Goal: Check status: Check status

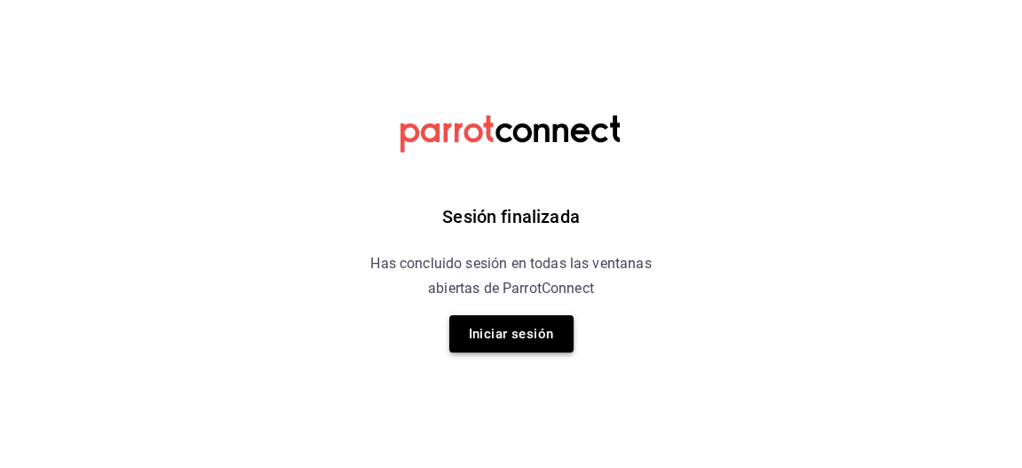
click at [512, 332] on button "Iniciar sesión" at bounding box center [511, 333] width 124 height 37
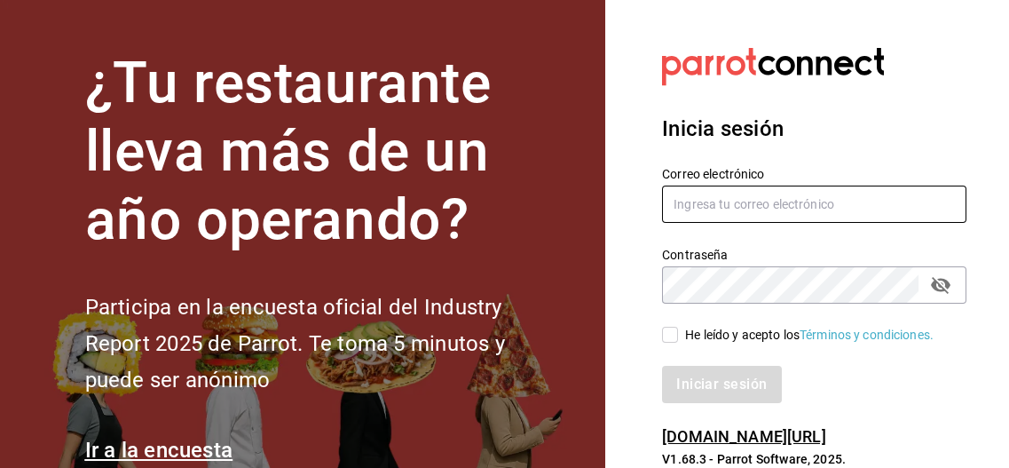
click at [699, 203] on input "text" at bounding box center [814, 204] width 304 height 37
type input "a"
type input "dixieadmon@gmail.com"
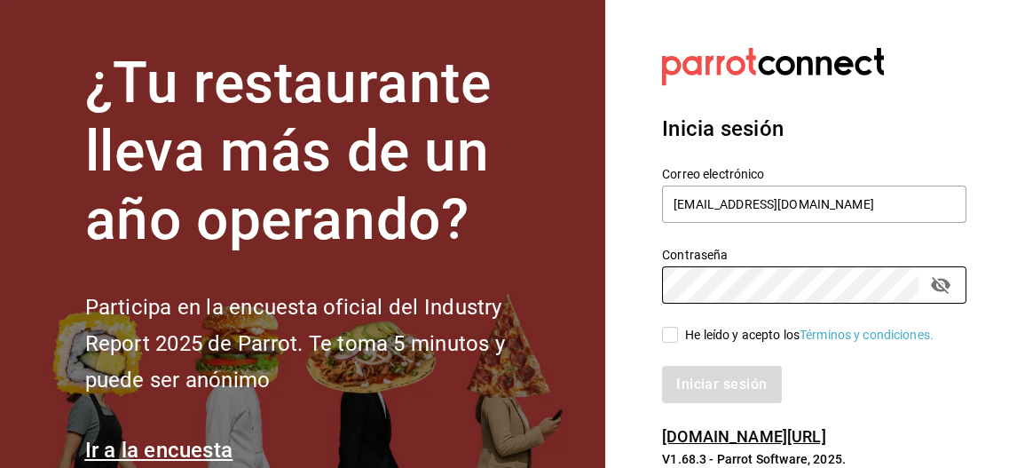
click at [673, 329] on input "He leído y acepto los Términos y condiciones." at bounding box center [670, 335] width 16 height 16
checkbox input "true"
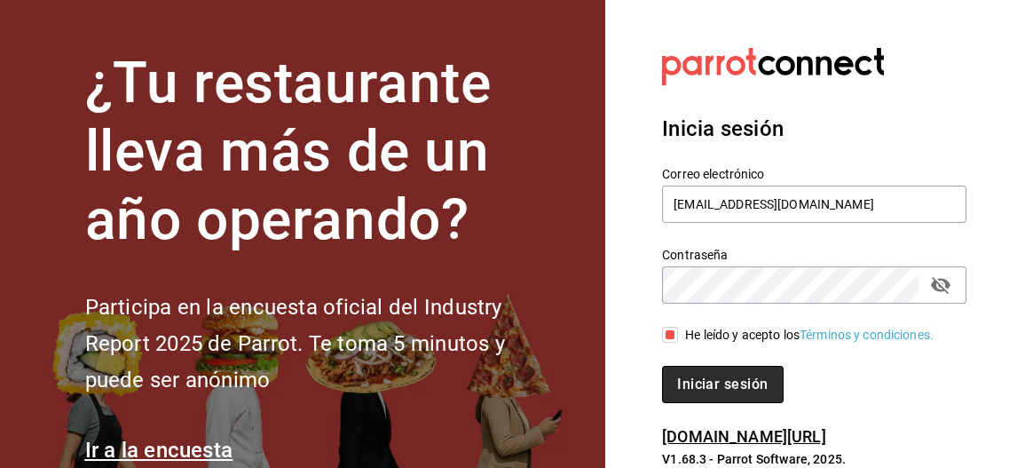
click at [736, 399] on button "Iniciar sesión" at bounding box center [722, 384] width 121 height 37
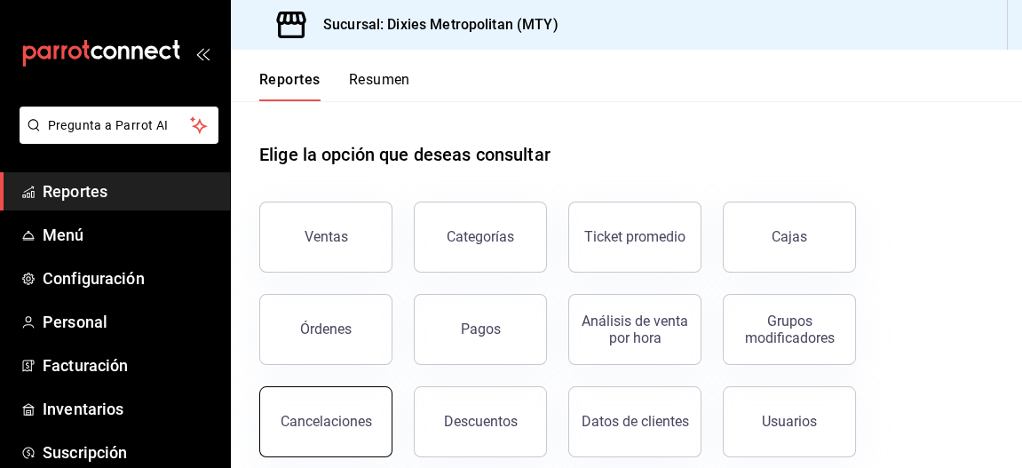
scroll to position [109, 0]
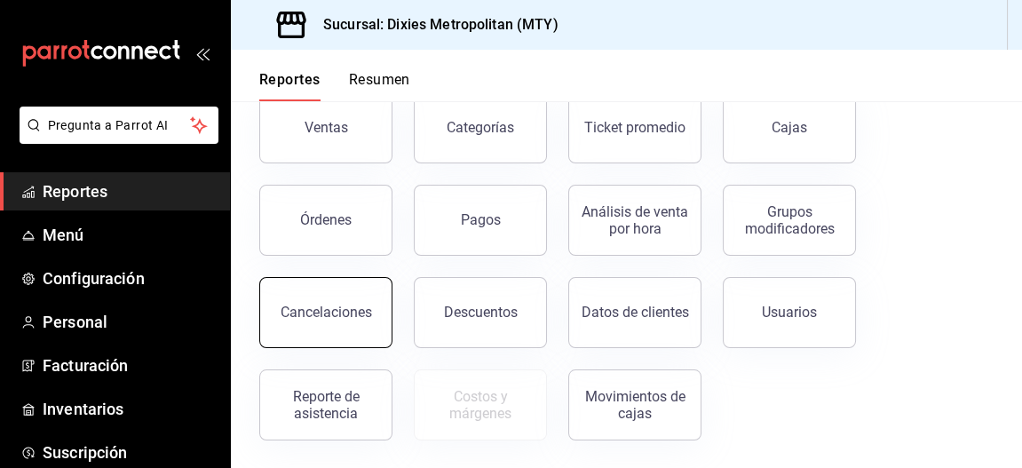
click at [319, 414] on div "Reporte de asistencia" at bounding box center [326, 405] width 110 height 34
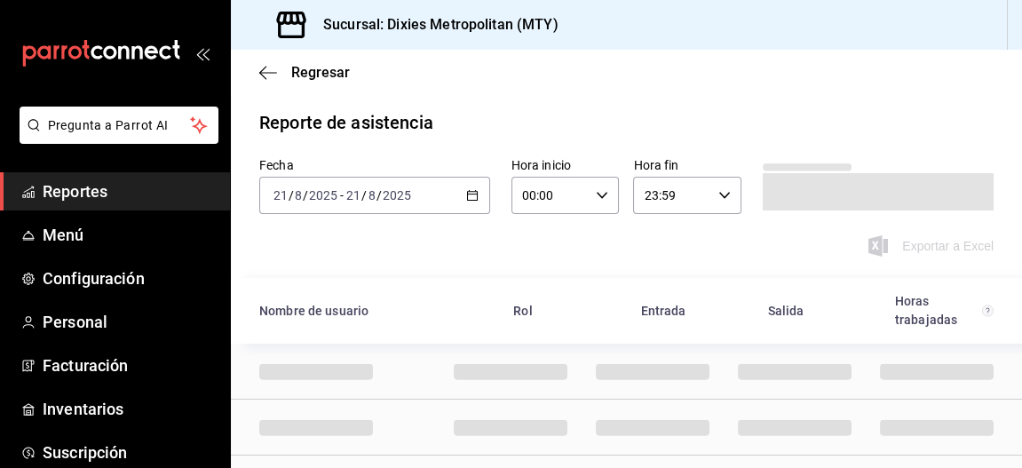
click at [466, 193] on icon "button" at bounding box center [472, 195] width 12 height 12
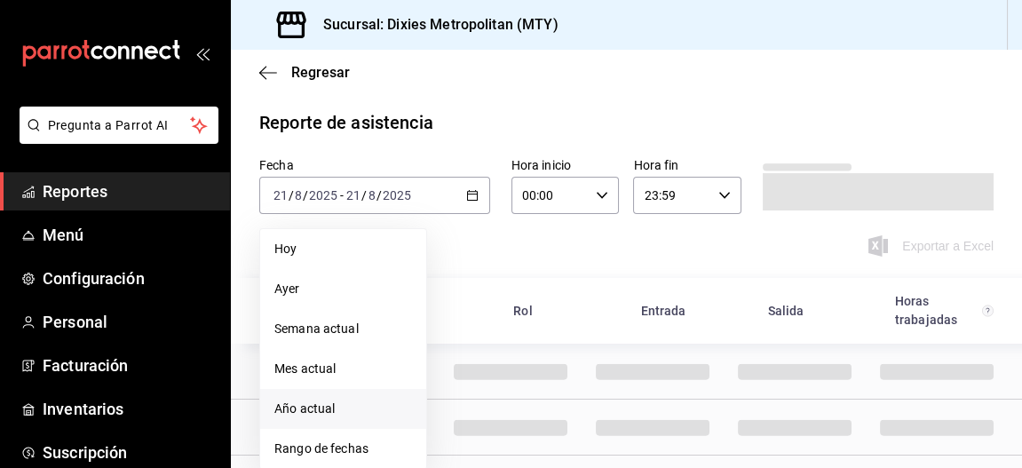
scroll to position [70, 0]
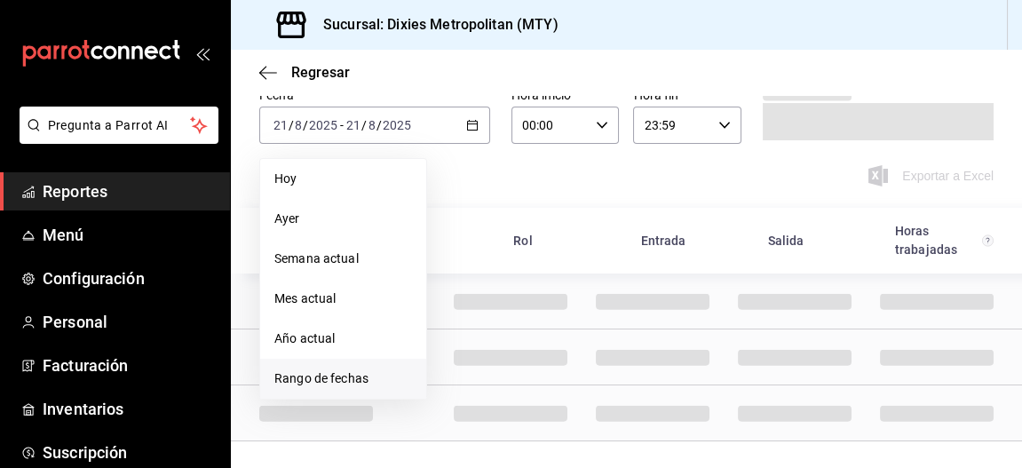
click at [343, 376] on span "Rango de fechas" at bounding box center [343, 378] width 138 height 19
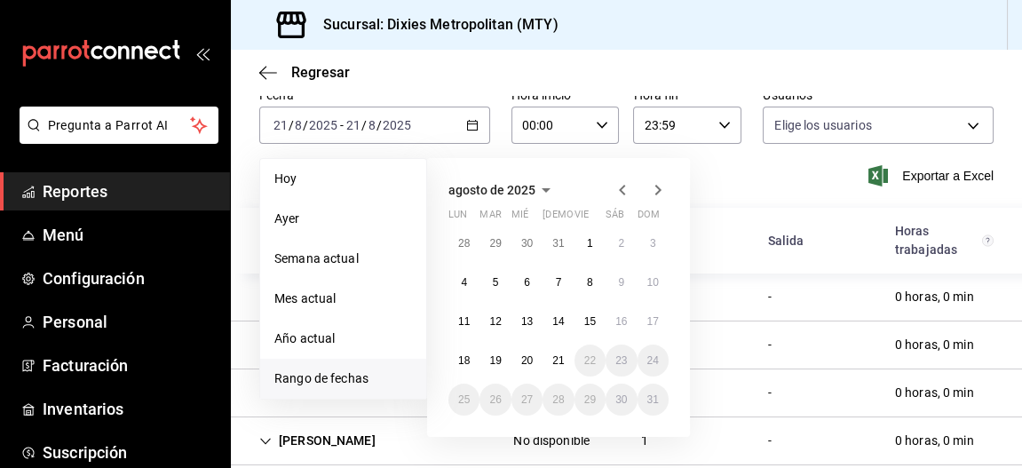
type input "00cacf52-3f37-422f-84f6-057656b9039c,10fb8496-b35b-44ce-891f-c80c76cfc88d,b8ddd…"
click at [585, 323] on abbr "15" at bounding box center [590, 321] width 12 height 12
click at [557, 361] on abbr "21" at bounding box center [558, 360] width 12 height 12
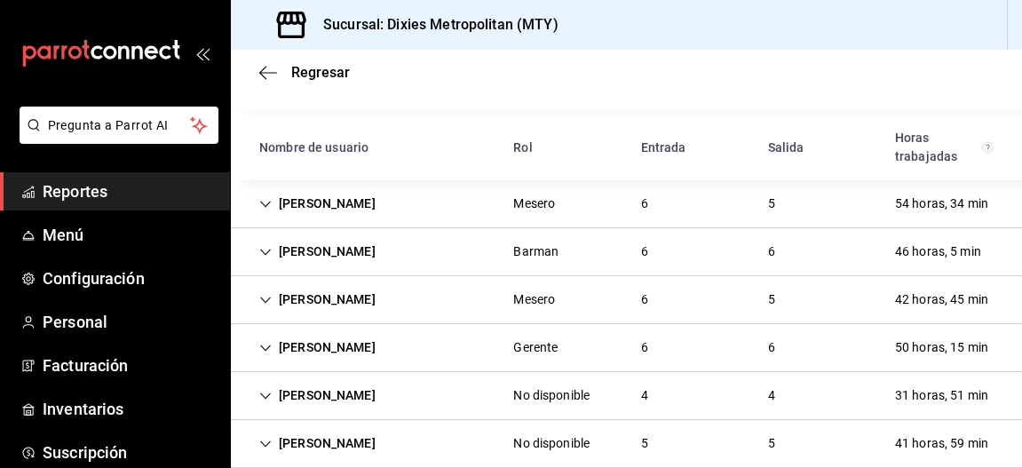
scroll to position [162, 0]
click at [265, 200] on icon "Cell" at bounding box center [265, 205] width 12 height 12
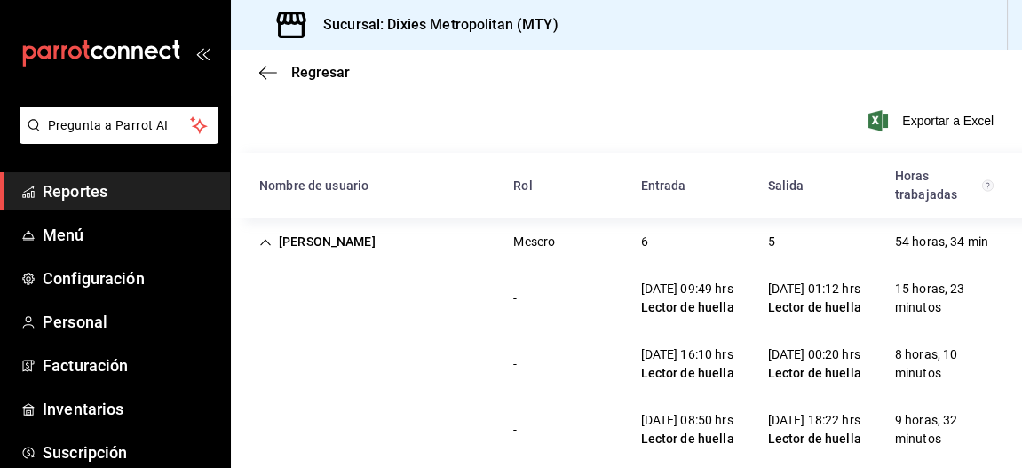
scroll to position [118, 0]
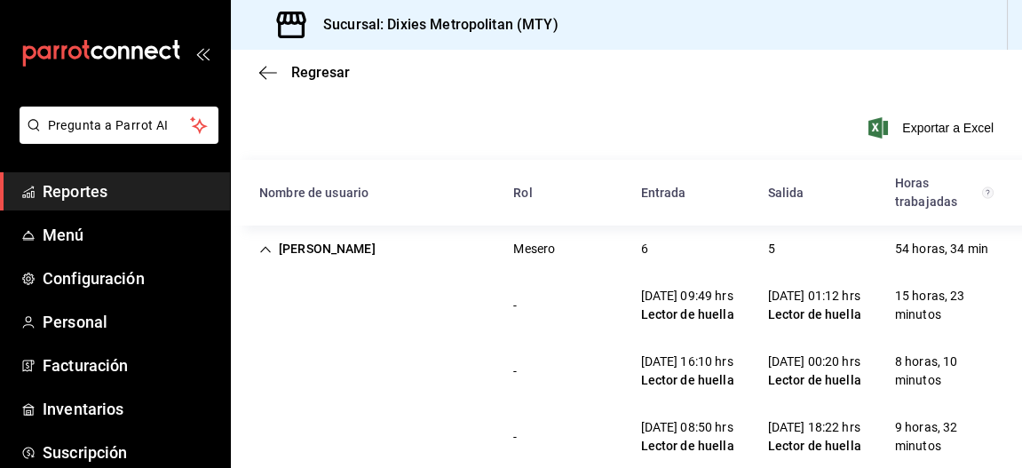
click at [269, 246] on icon "Cell" at bounding box center [265, 249] width 12 height 12
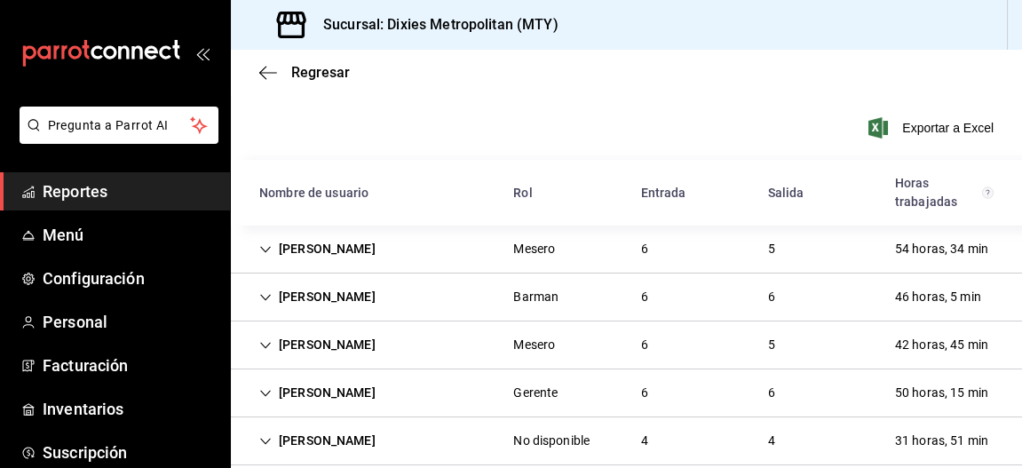
click at [272, 296] on div "[PERSON_NAME]" at bounding box center [317, 296] width 145 height 33
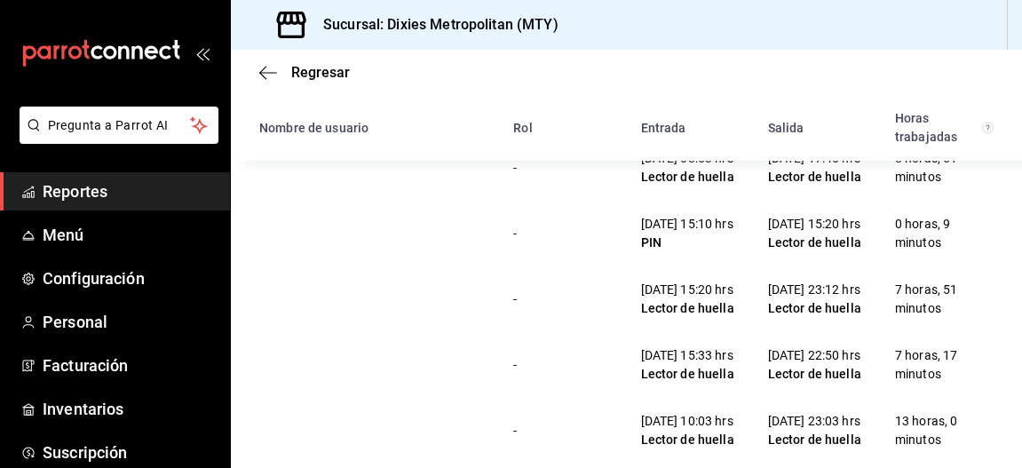
scroll to position [217, 0]
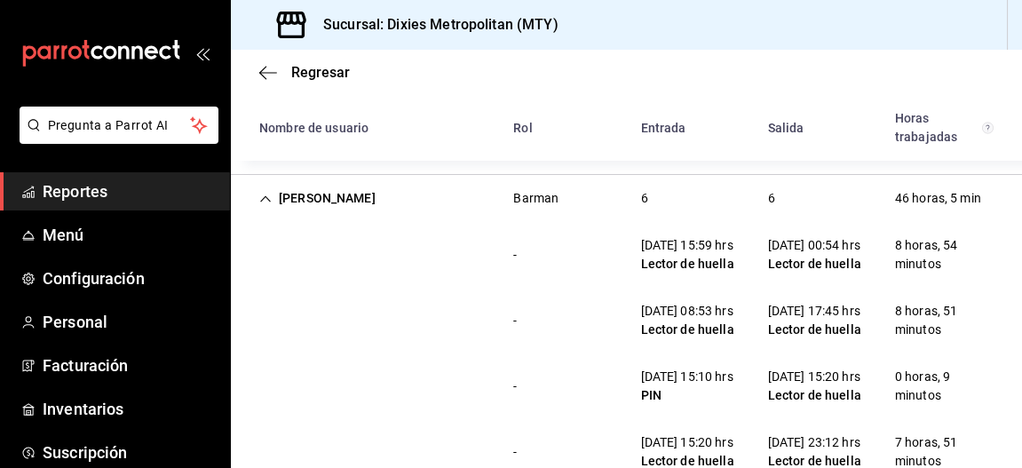
click at [269, 203] on icon "Cell" at bounding box center [265, 199] width 12 height 12
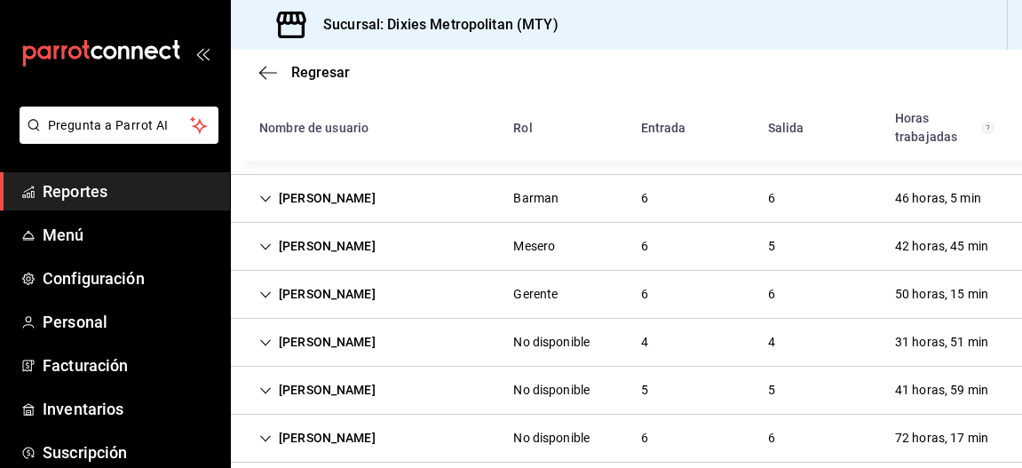
click at [270, 246] on icon "Cell" at bounding box center [265, 247] width 12 height 12
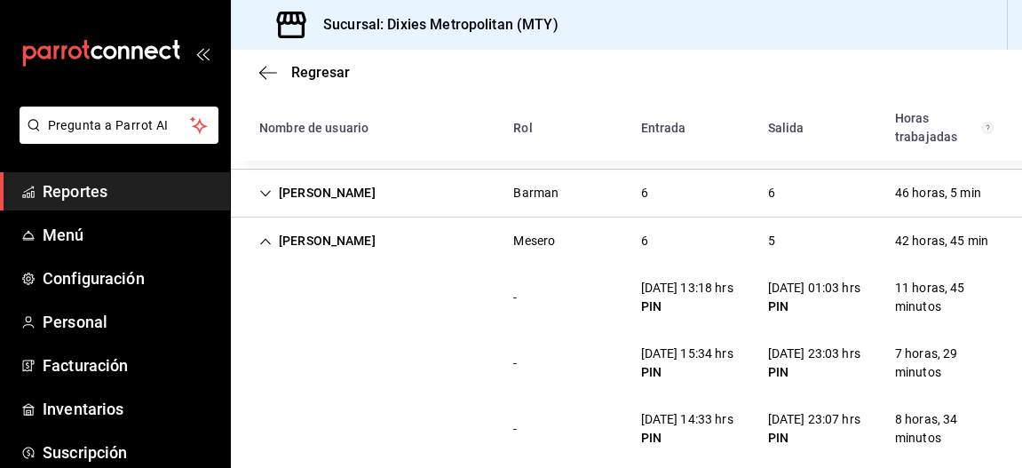
scroll to position [219, 0]
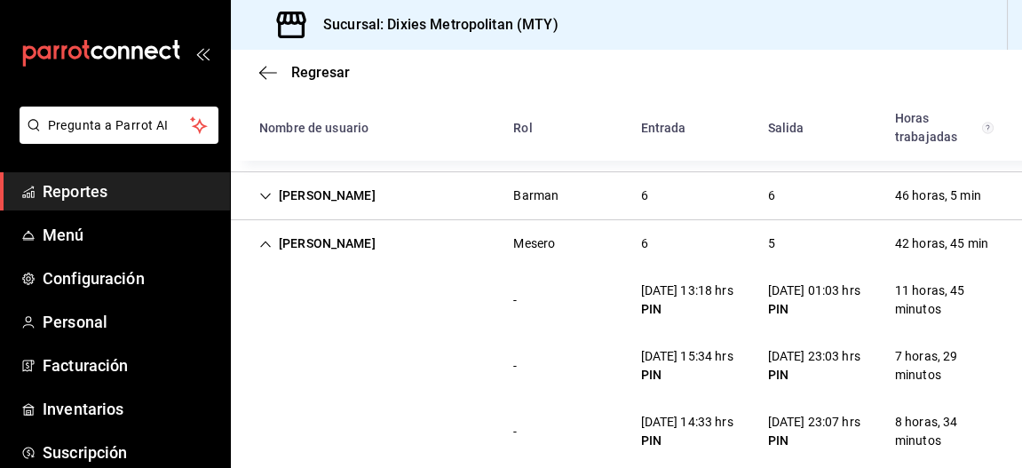
click at [259, 238] on icon "Cell" at bounding box center [265, 244] width 12 height 12
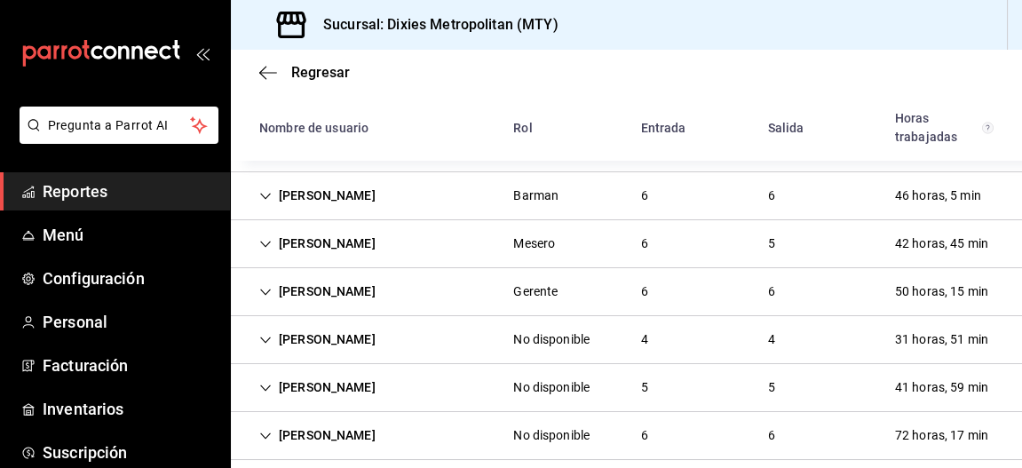
click at [267, 287] on icon "Cell" at bounding box center [265, 292] width 12 height 12
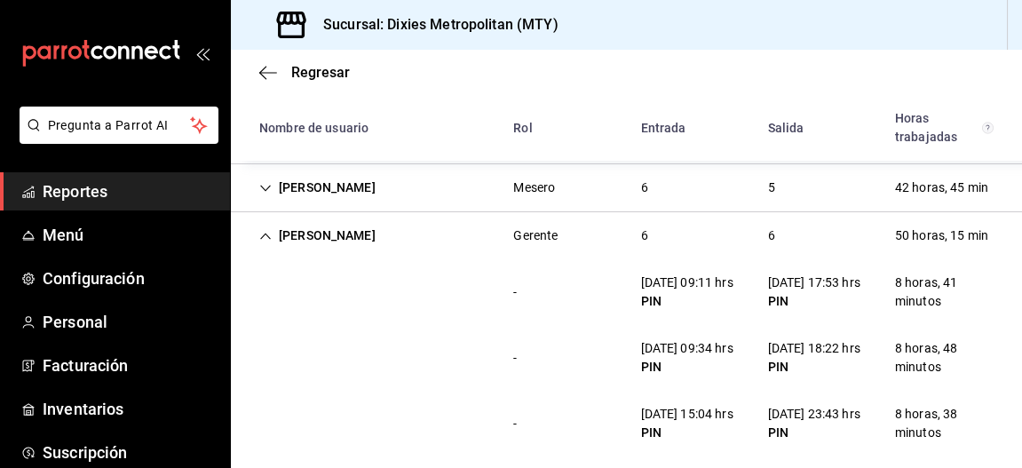
scroll to position [268, 0]
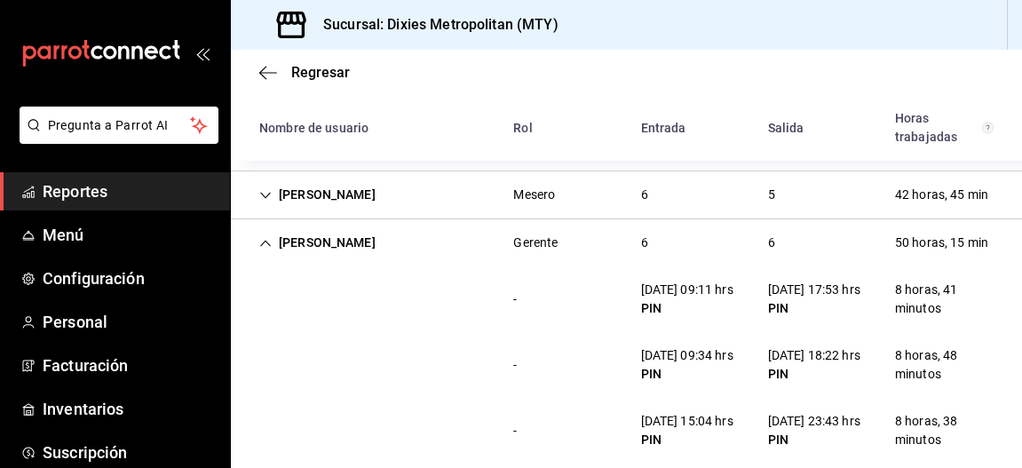
click at [256, 243] on div "[PERSON_NAME]" at bounding box center [317, 242] width 145 height 33
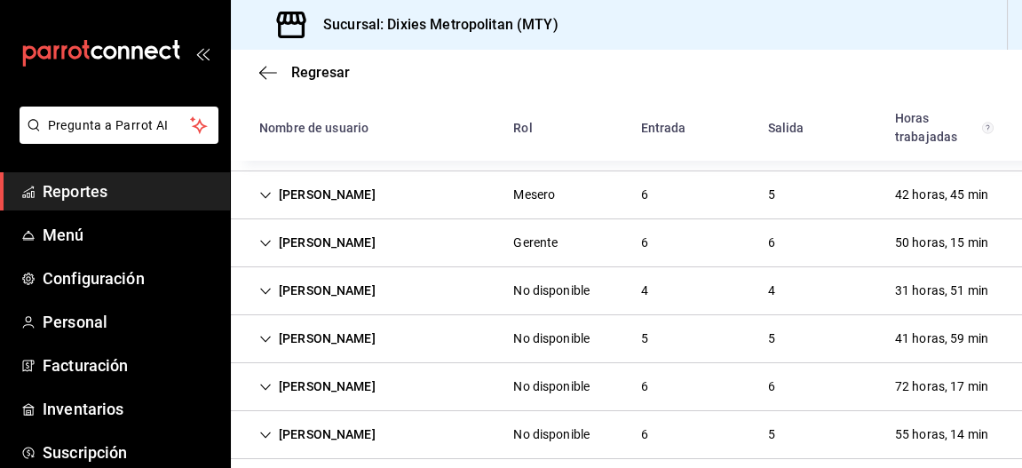
click at [261, 296] on div "[PERSON_NAME]" at bounding box center [317, 290] width 145 height 33
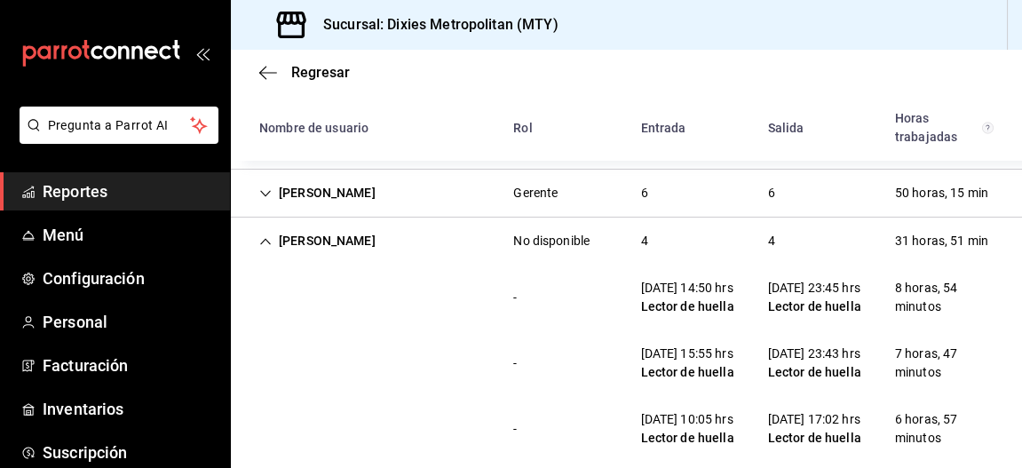
scroll to position [313, 0]
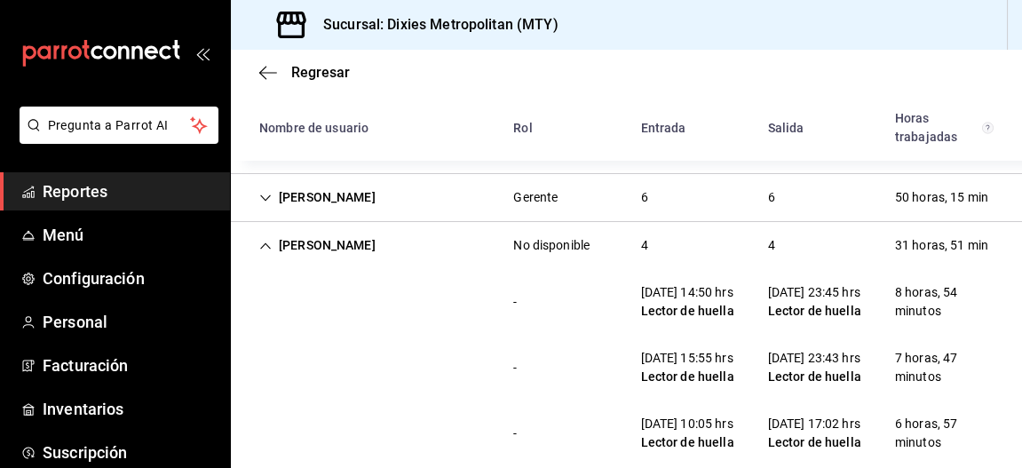
click at [269, 248] on icon "Cell" at bounding box center [265, 246] width 12 height 12
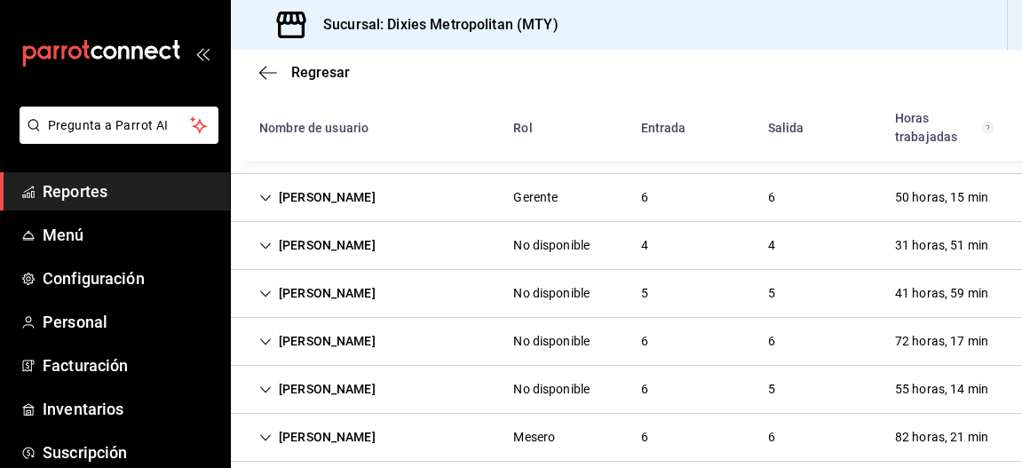
click at [267, 288] on icon "Cell" at bounding box center [265, 294] width 12 height 12
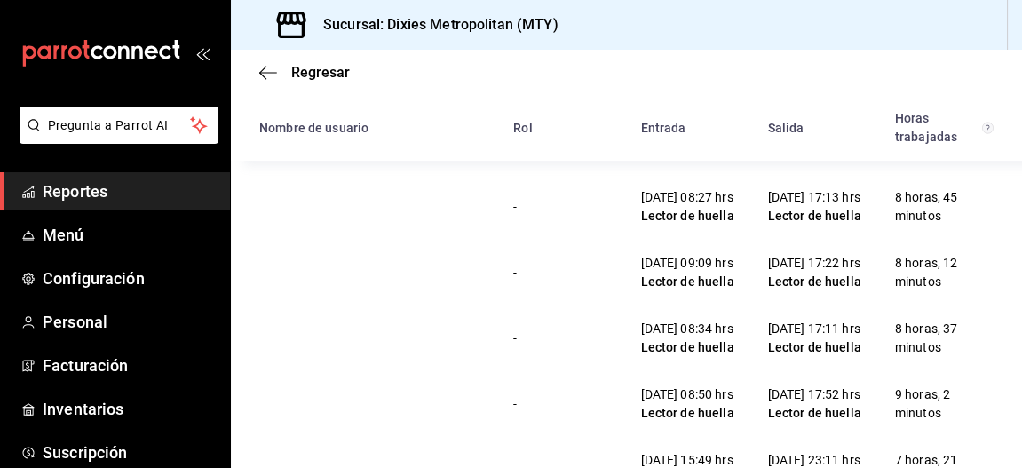
scroll to position [437, 0]
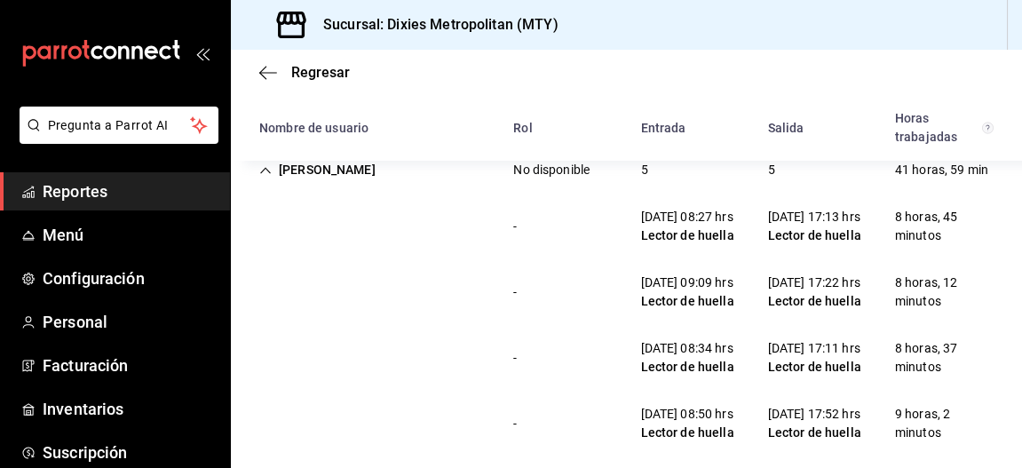
click at [264, 164] on icon "Cell" at bounding box center [265, 170] width 12 height 12
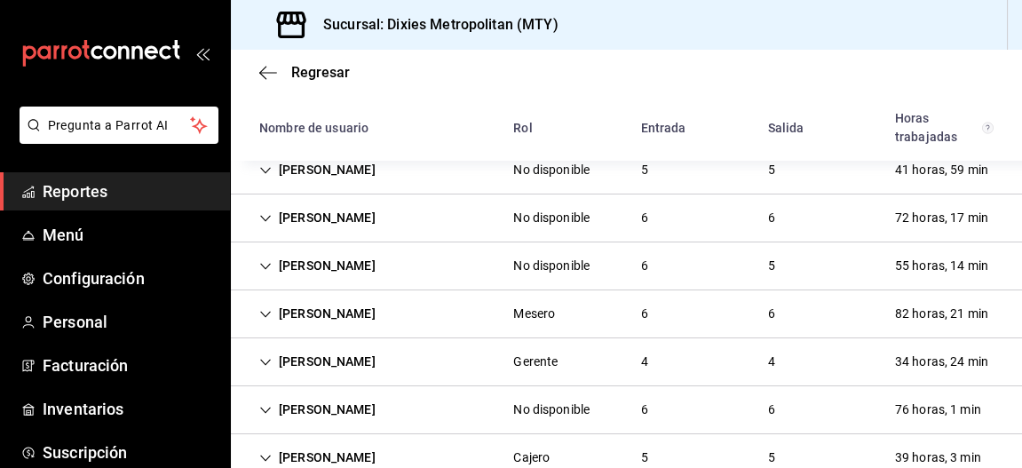
click at [265, 217] on icon "Cell" at bounding box center [265, 218] width 11 height 6
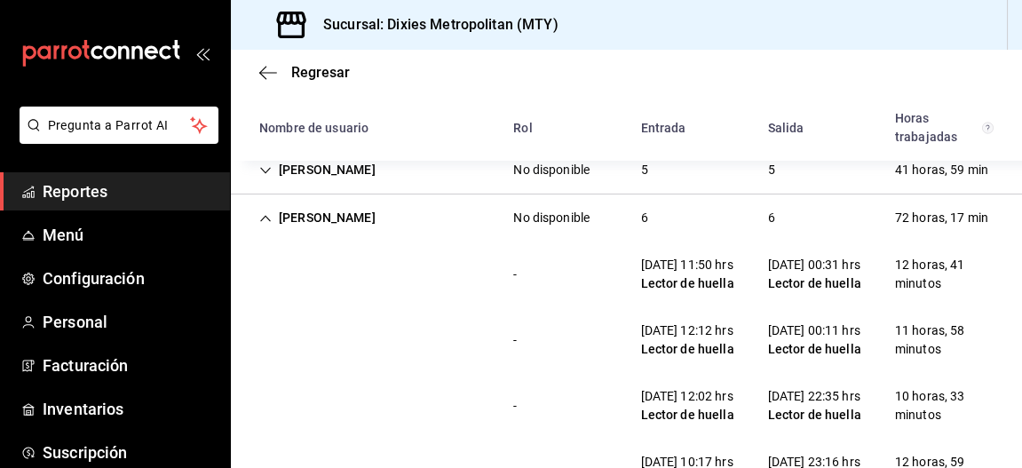
click at [263, 215] on icon "Cell" at bounding box center [265, 218] width 12 height 12
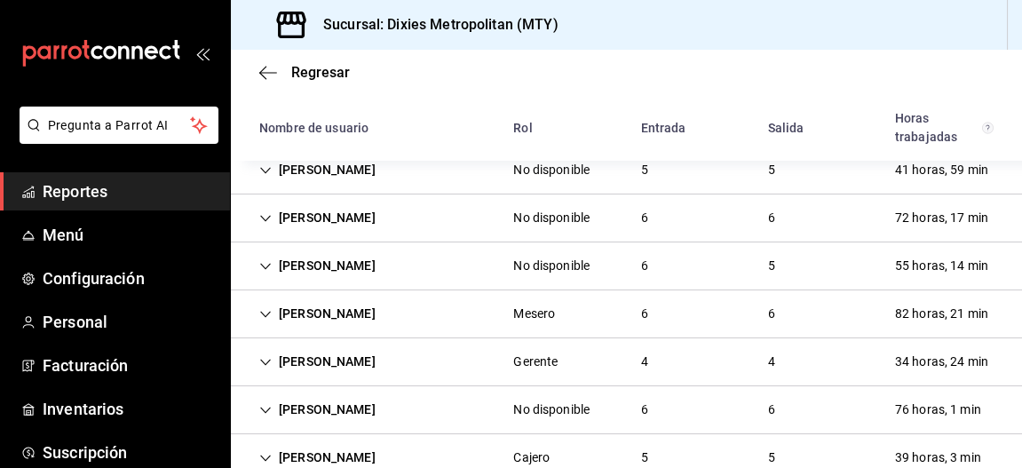
click at [265, 270] on div "[PERSON_NAME]" at bounding box center [317, 265] width 145 height 33
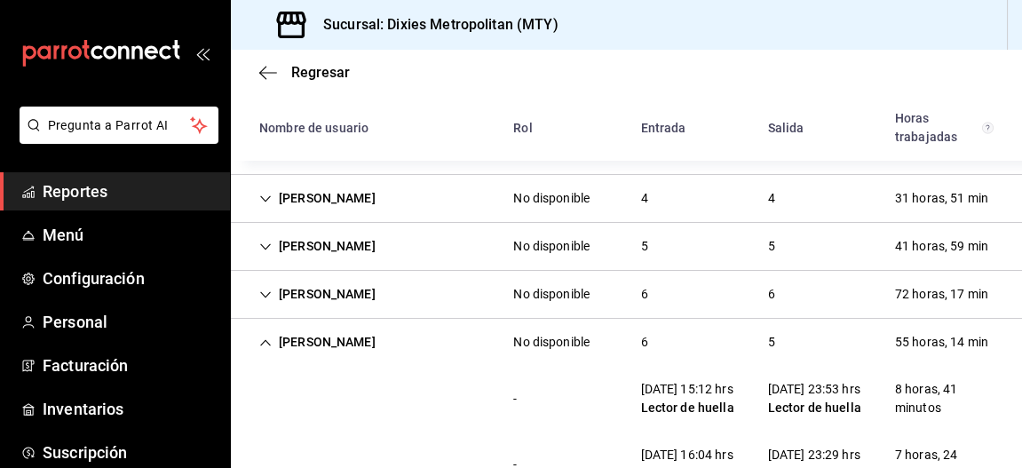
scroll to position [328, 0]
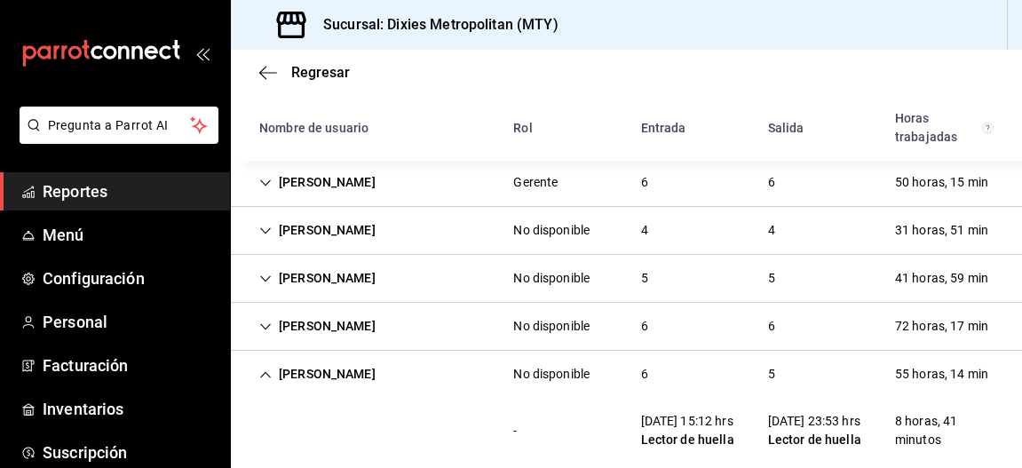
click at [266, 277] on icon "Cell" at bounding box center [265, 278] width 11 height 6
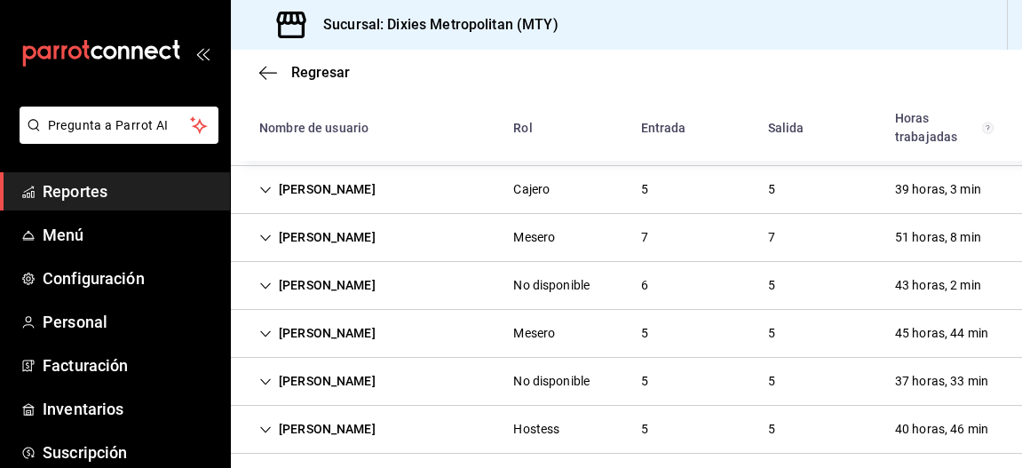
scroll to position [1458, 0]
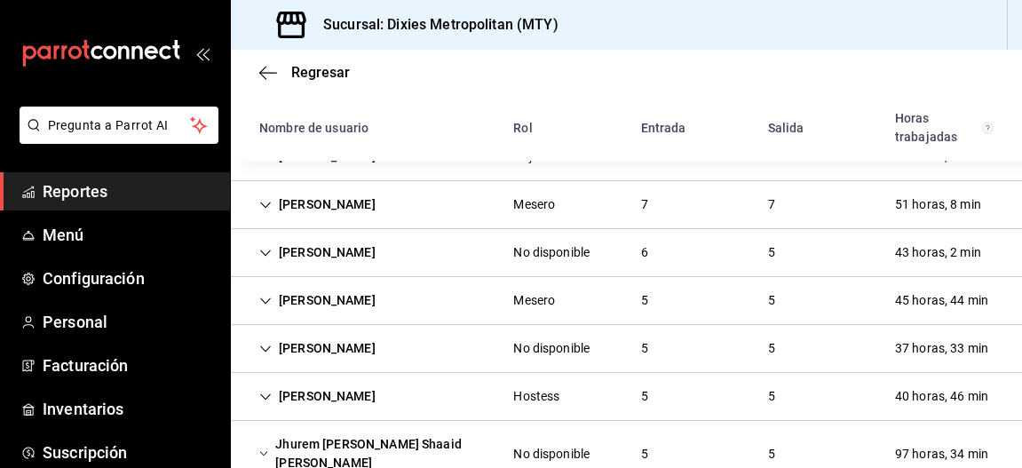
click at [265, 16] on icon "Cell" at bounding box center [265, 13] width 11 height 6
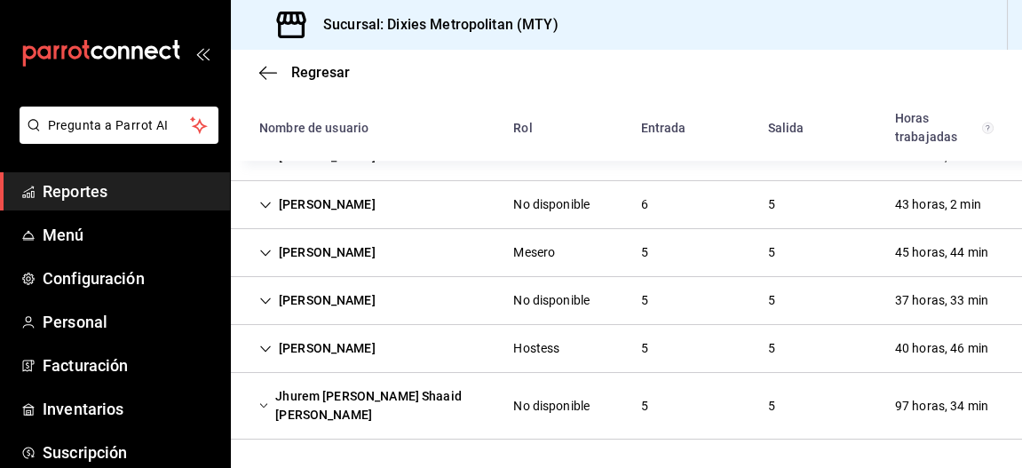
scroll to position [2007, 0]
drag, startPoint x: 262, startPoint y: 268, endPoint x: 285, endPoint y: 257, distance: 25.8
click at [262, 67] on icon "Cell" at bounding box center [265, 61] width 12 height 12
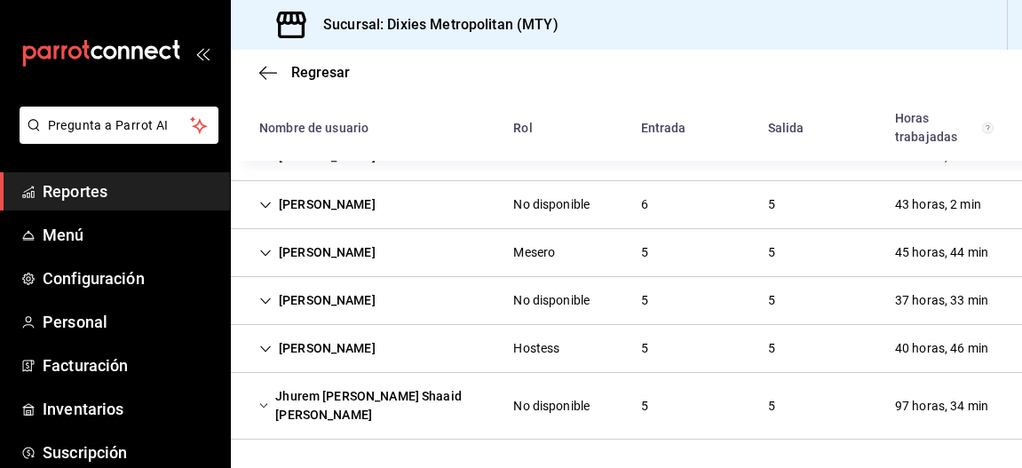
click at [266, 115] on icon "Cell" at bounding box center [265, 109] width 12 height 12
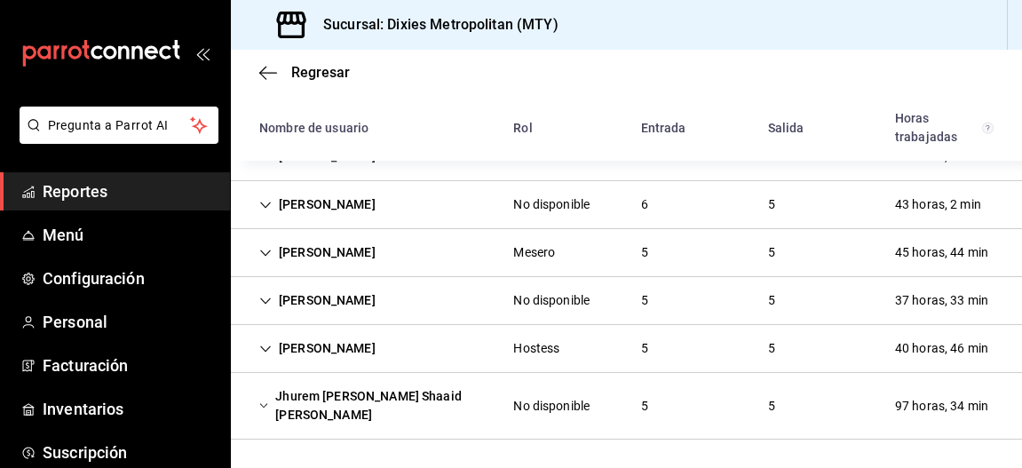
click at [264, 163] on icon "Cell" at bounding box center [265, 157] width 12 height 12
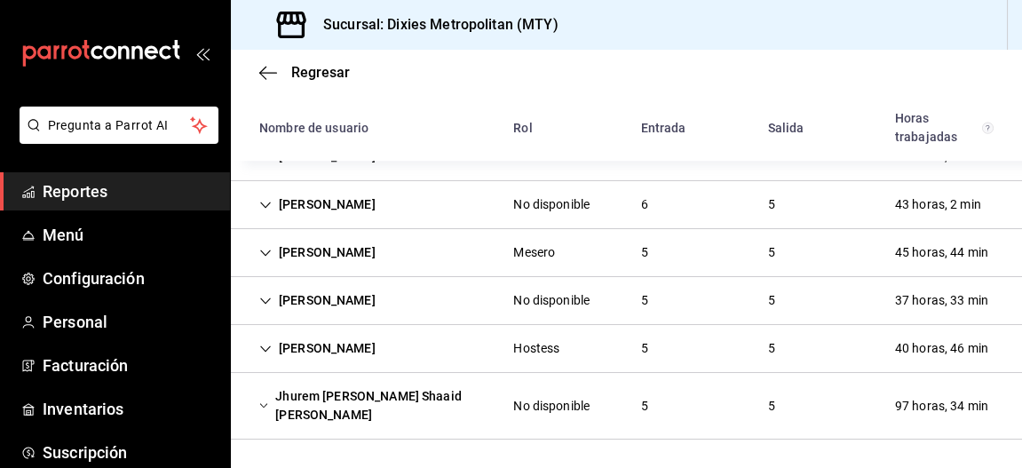
click at [273, 221] on div "[PERSON_NAME]" at bounding box center [317, 204] width 145 height 33
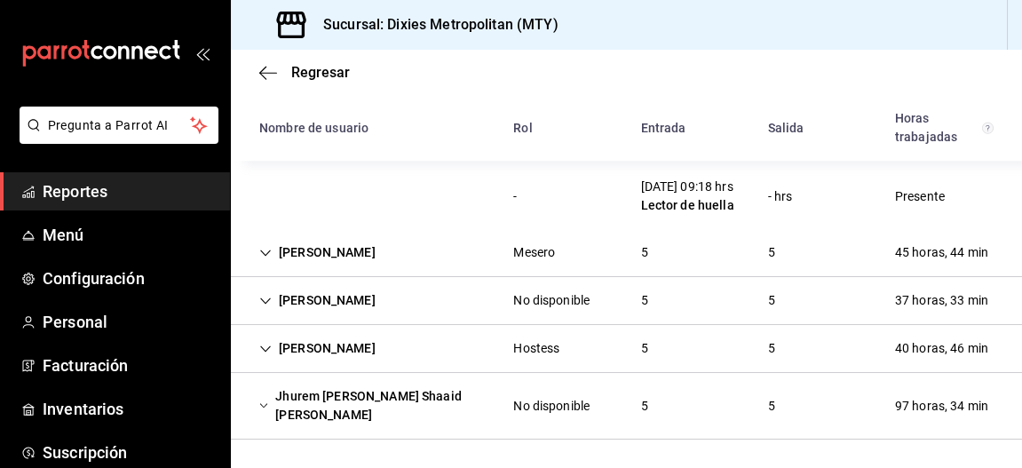
scroll to position [2714, 0]
click at [272, 258] on div "[PERSON_NAME]" at bounding box center [317, 252] width 145 height 33
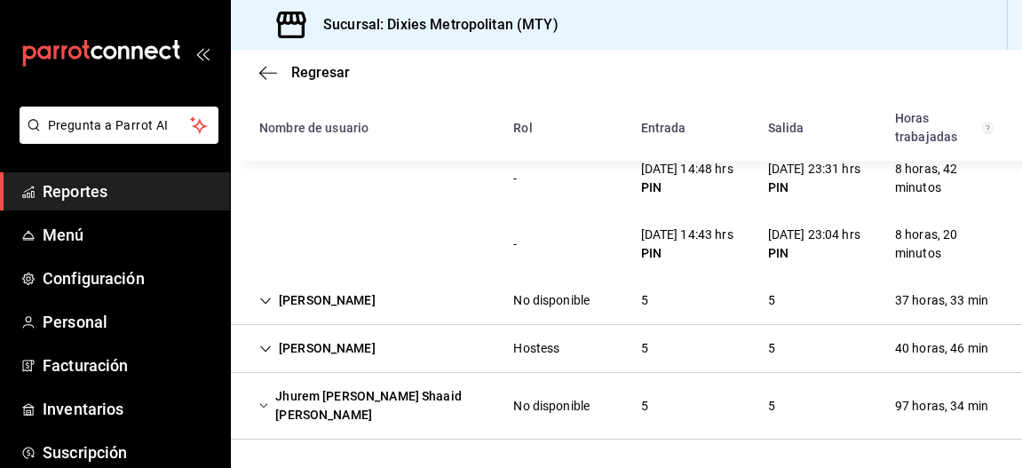
scroll to position [3135, 0]
click at [267, 301] on icon "Cell" at bounding box center [265, 301] width 12 height 12
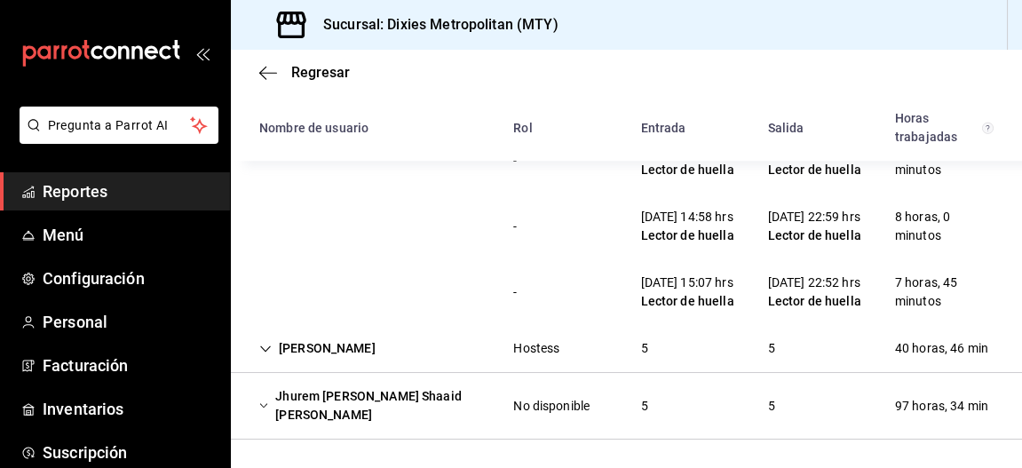
scroll to position [3556, 0]
click at [255, 354] on div "[PERSON_NAME]" at bounding box center [317, 348] width 145 height 33
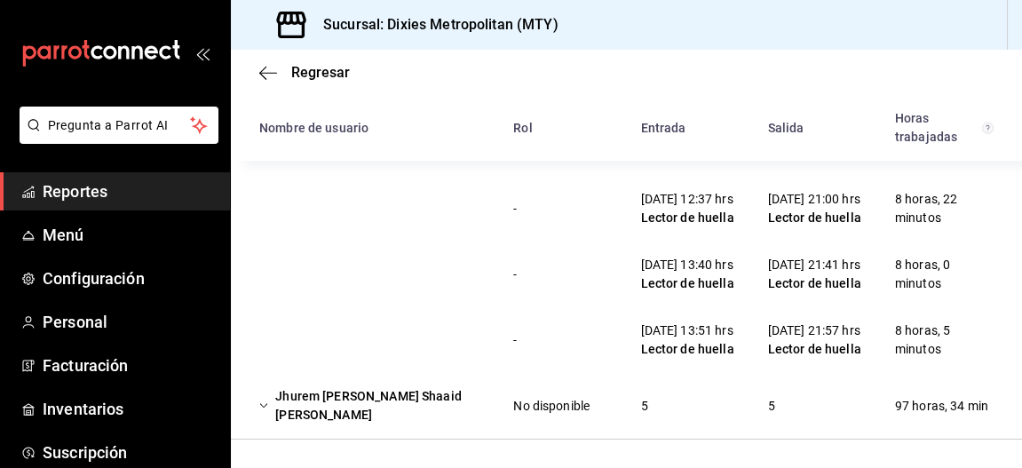
scroll to position [3977, 0]
click at [263, 409] on icon "Cell" at bounding box center [263, 405] width 9 height 12
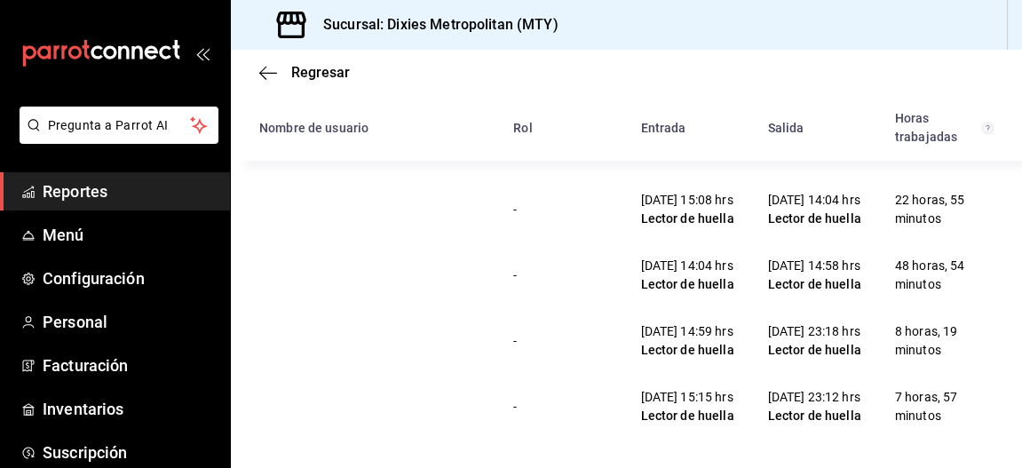
scroll to position [4398, 0]
